Goal: Information Seeking & Learning: Check status

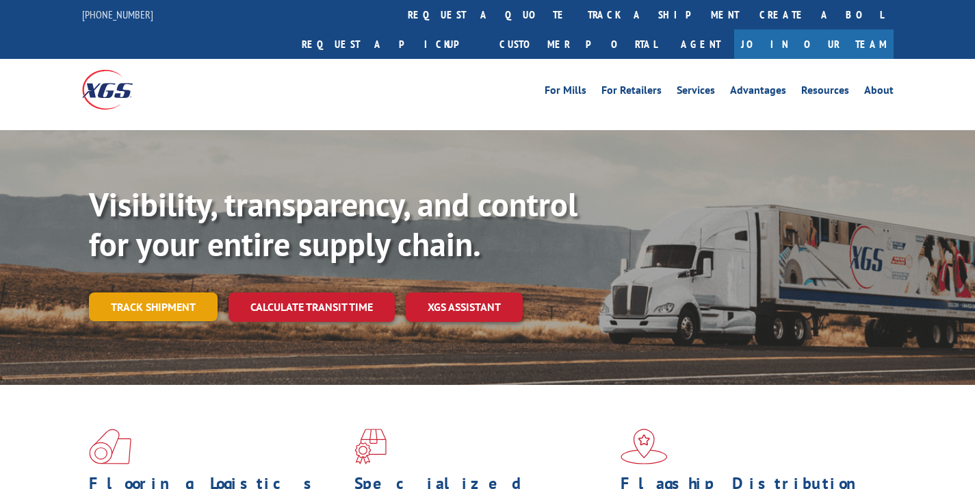
click at [157, 292] on link "Track shipment" at bounding box center [153, 306] width 129 height 29
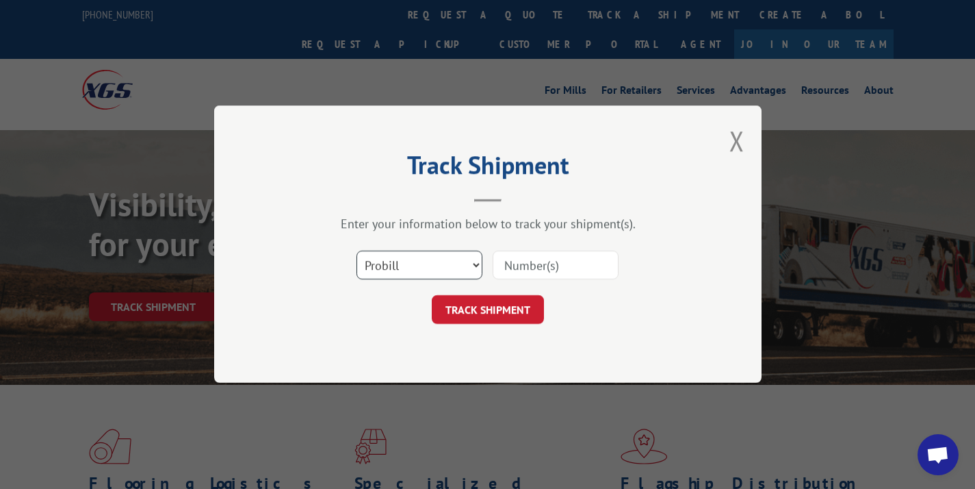
click at [452, 257] on select "Select category... Probill BOL PO" at bounding box center [420, 265] width 126 height 29
click at [745, 137] on div "Track Shipment Enter your information below to track your shipment(s). Select c…" at bounding box center [487, 243] width 547 height 277
click at [737, 144] on button "Close modal" at bounding box center [736, 140] width 15 height 36
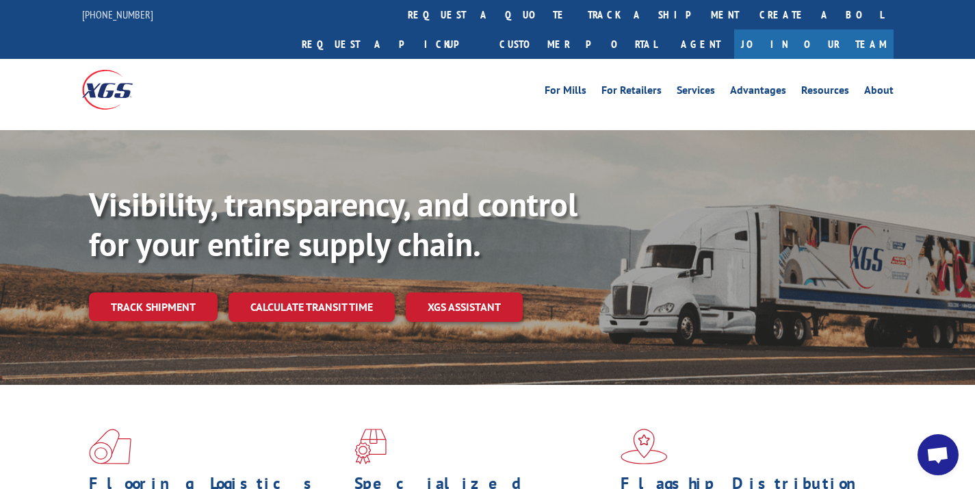
click at [168, 298] on div "Visibility, transparency, and control for your entire supply chain. Track shipm…" at bounding box center [532, 280] width 886 height 191
click at [195, 292] on link "Track shipment" at bounding box center [153, 306] width 129 height 29
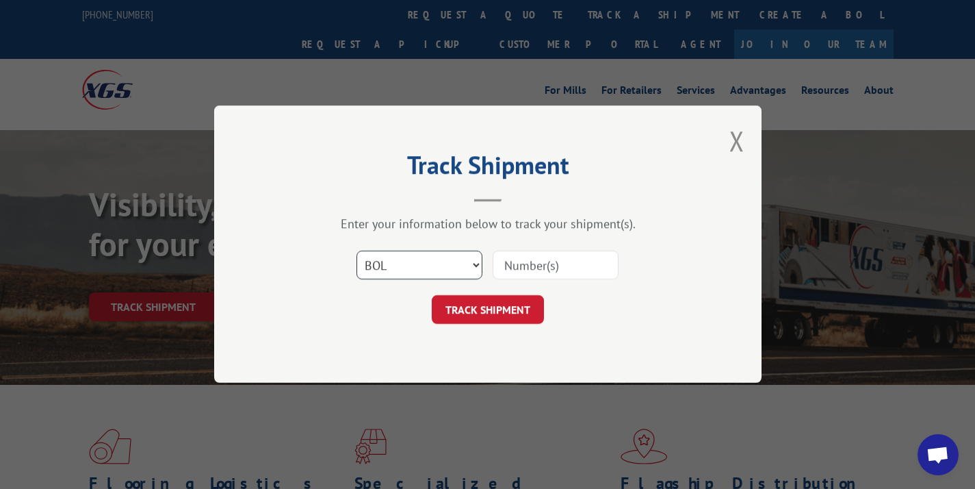
click at [420, 270] on select "Select category... Probill BOL PO" at bounding box center [420, 265] width 126 height 29
select select "probill"
click at [535, 261] on input at bounding box center [556, 265] width 126 height 29
paste input "526277392"
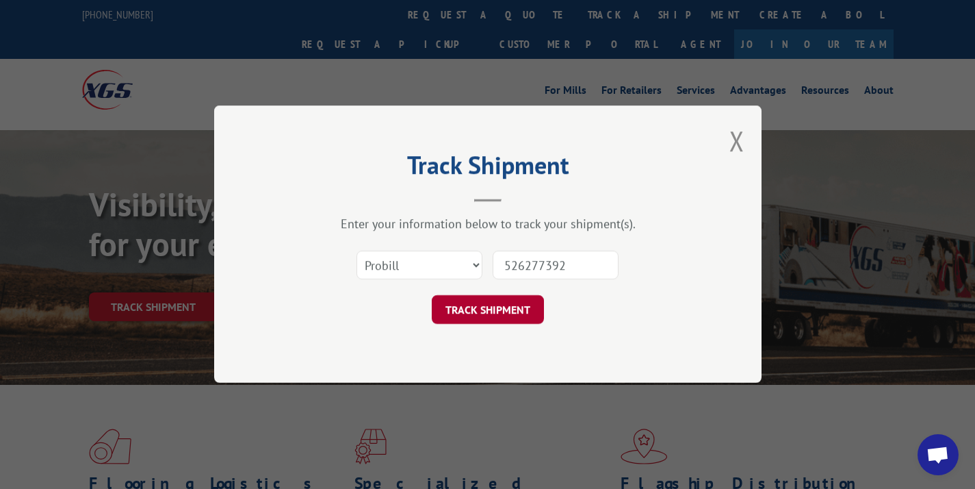
type input "526277392"
click at [504, 309] on button "TRACK SHIPMENT" at bounding box center [488, 310] width 112 height 29
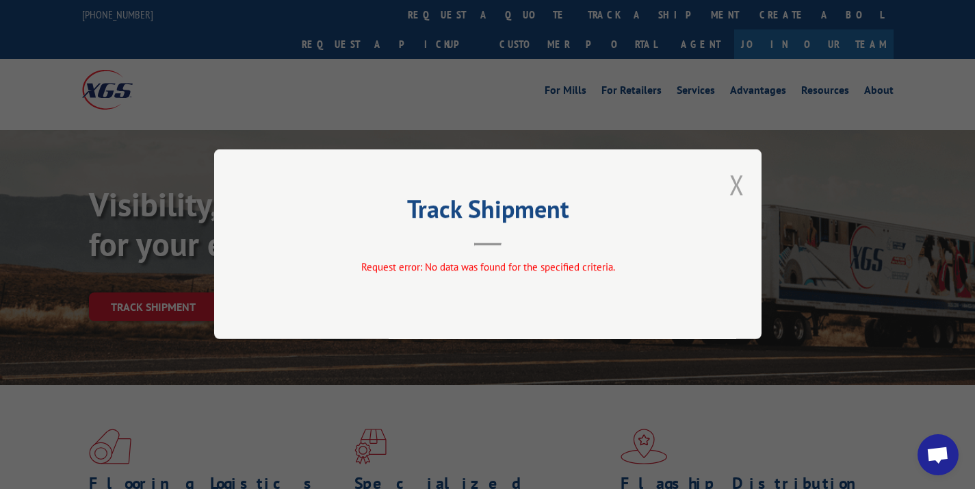
click at [731, 185] on button "Close modal" at bounding box center [736, 184] width 15 height 36
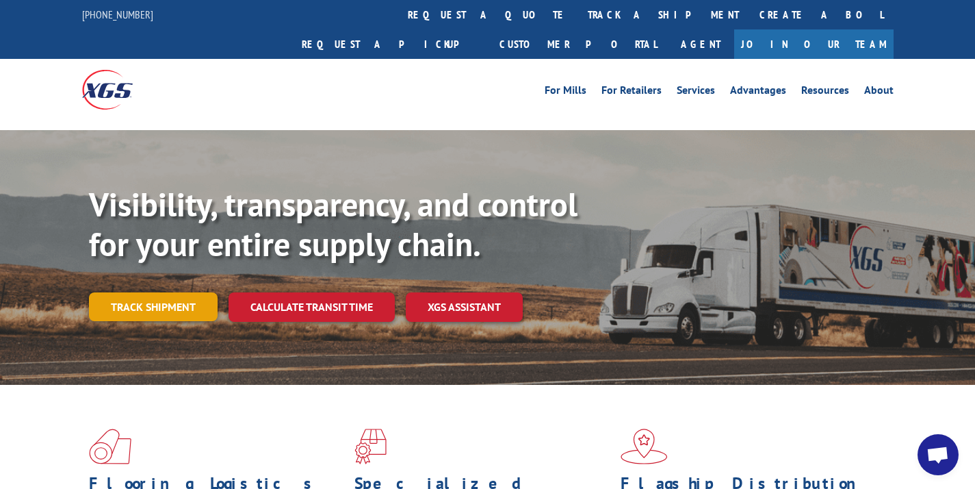
click at [120, 292] on link "Track shipment" at bounding box center [153, 306] width 129 height 29
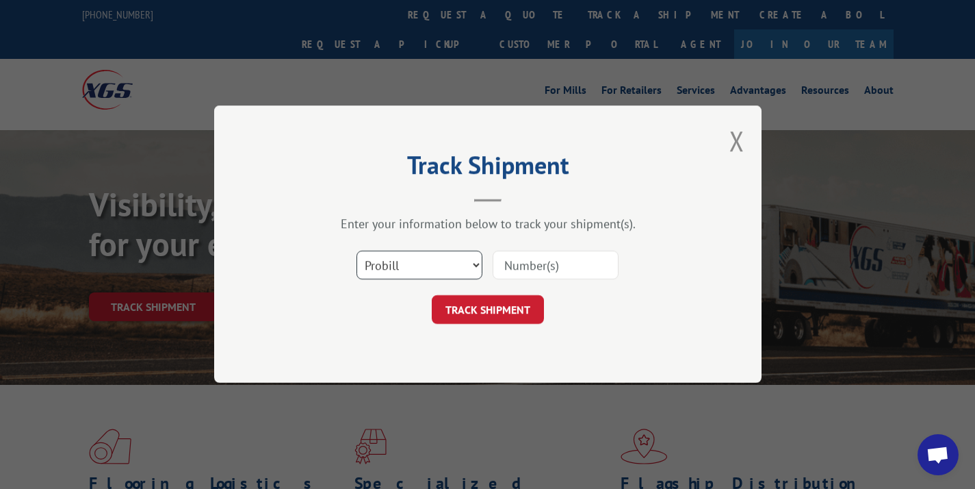
click at [358, 267] on select "Select category... Probill BOL PO" at bounding box center [420, 265] width 126 height 29
select select "bol"
click at [577, 259] on input at bounding box center [556, 265] width 126 height 29
paste input "526277392"
type input "526277392"
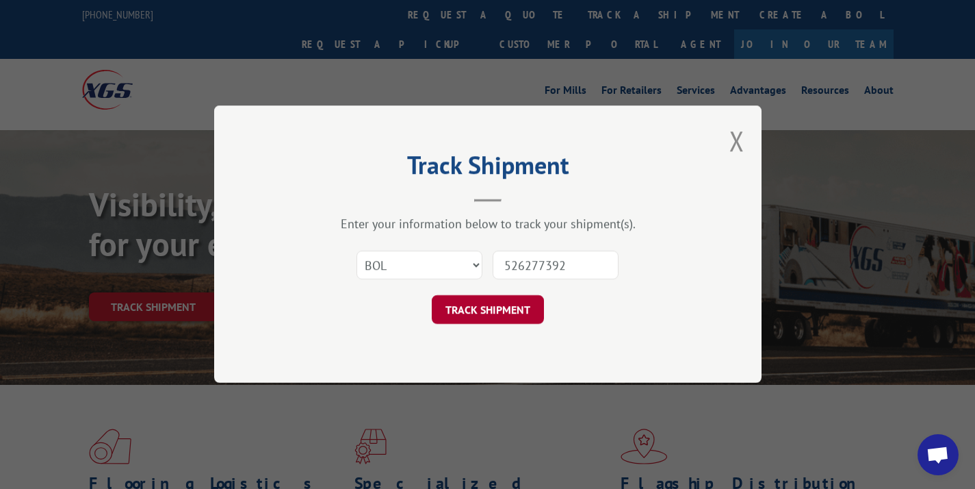
click at [511, 306] on button "TRACK SHIPMENT" at bounding box center [488, 310] width 112 height 29
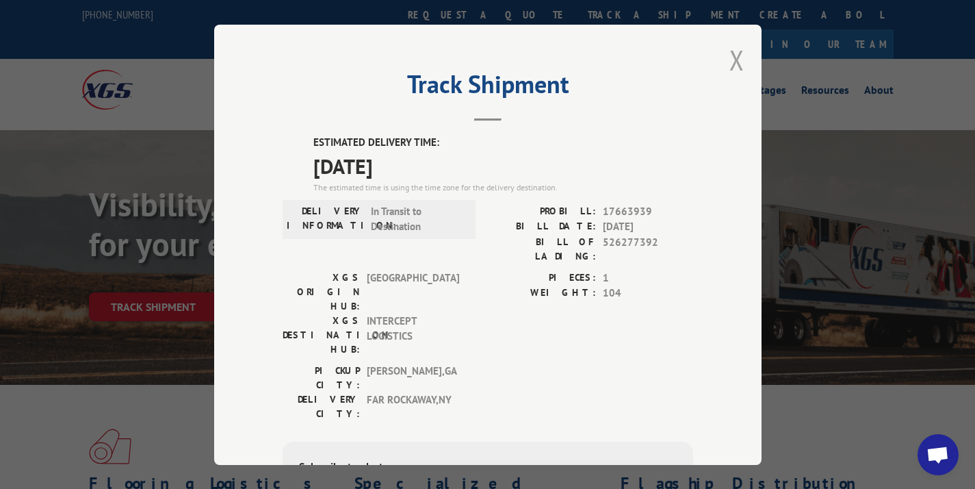
click at [733, 62] on button "Close modal" at bounding box center [736, 60] width 15 height 36
